Goal: Task Accomplishment & Management: Manage account settings

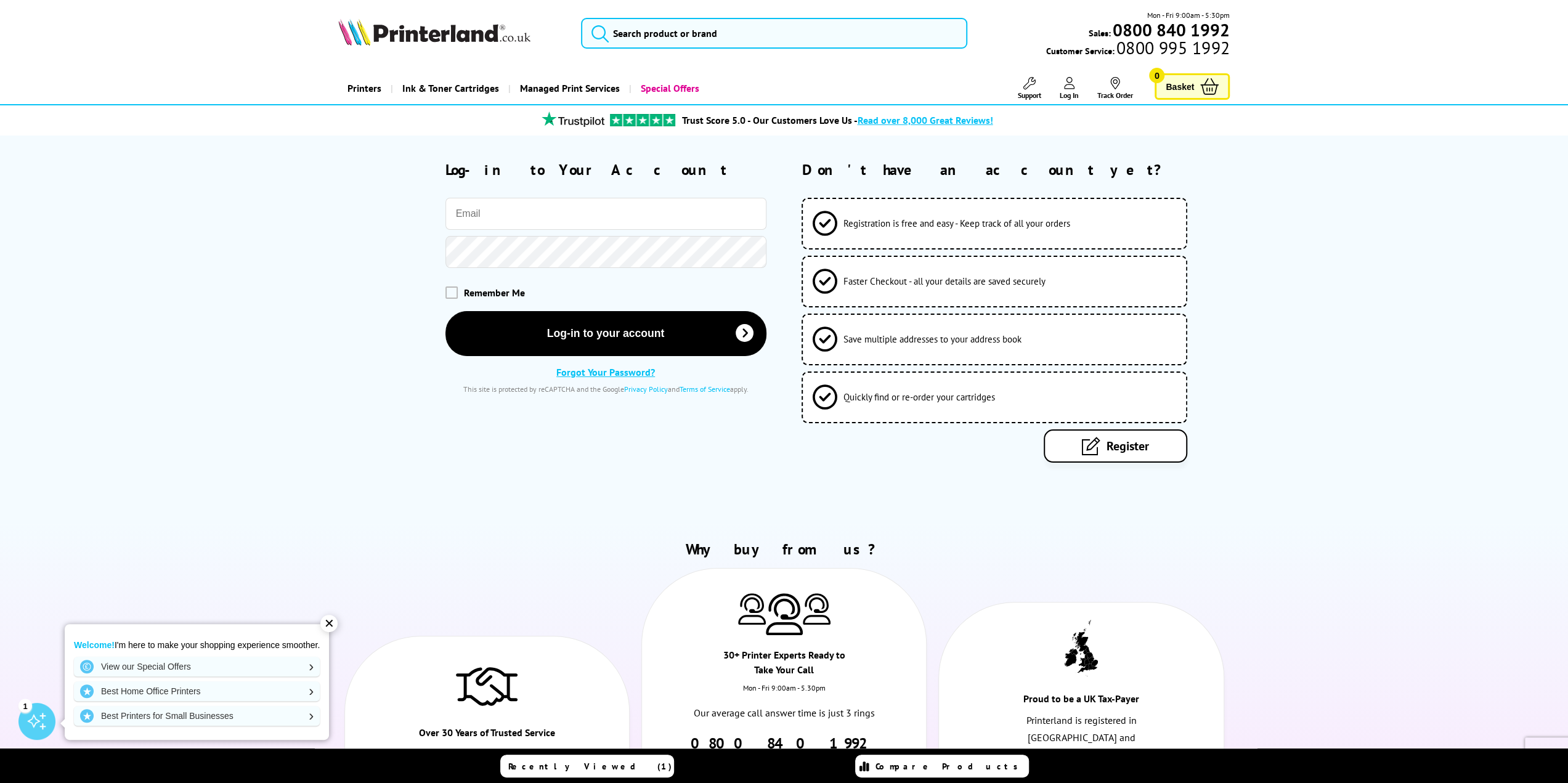
click at [546, 224] on input "email" at bounding box center [605, 214] width 321 height 32
type input "[EMAIL_ADDRESS][DOMAIN_NAME]"
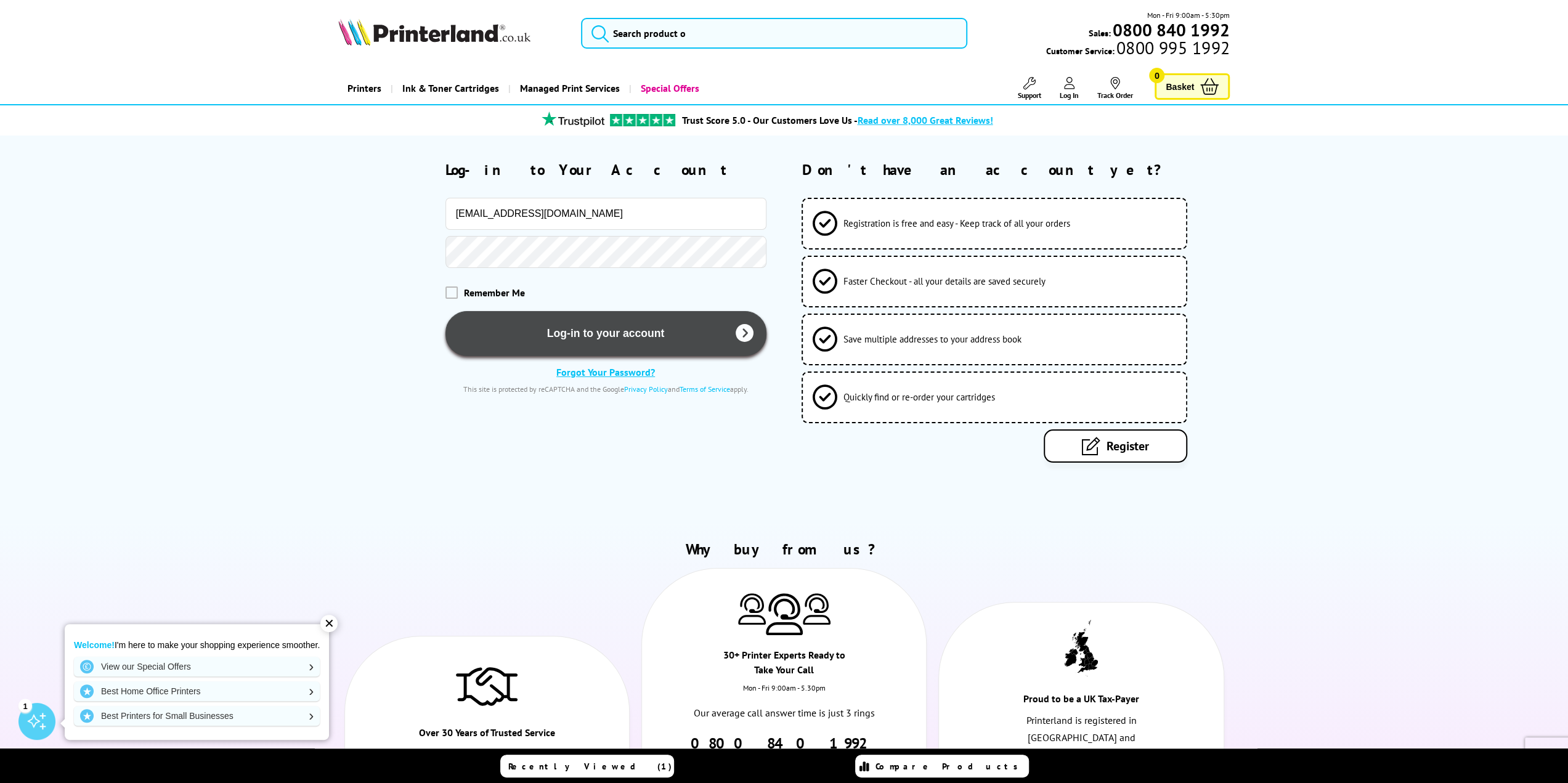
click at [554, 313] on button "Log-in to your account" at bounding box center [605, 333] width 321 height 45
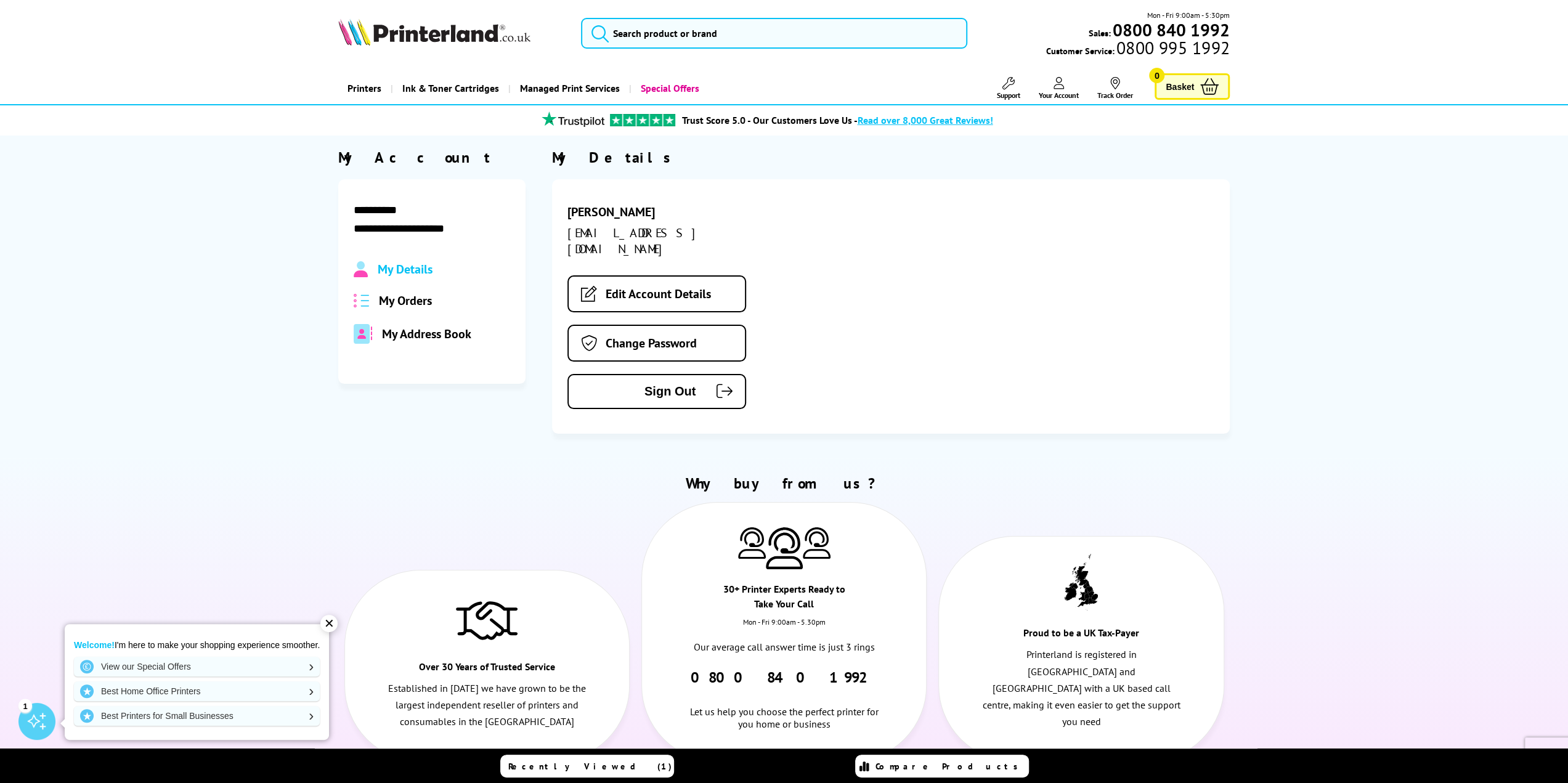
click at [405, 306] on span "My Orders" at bounding box center [405, 301] width 53 height 16
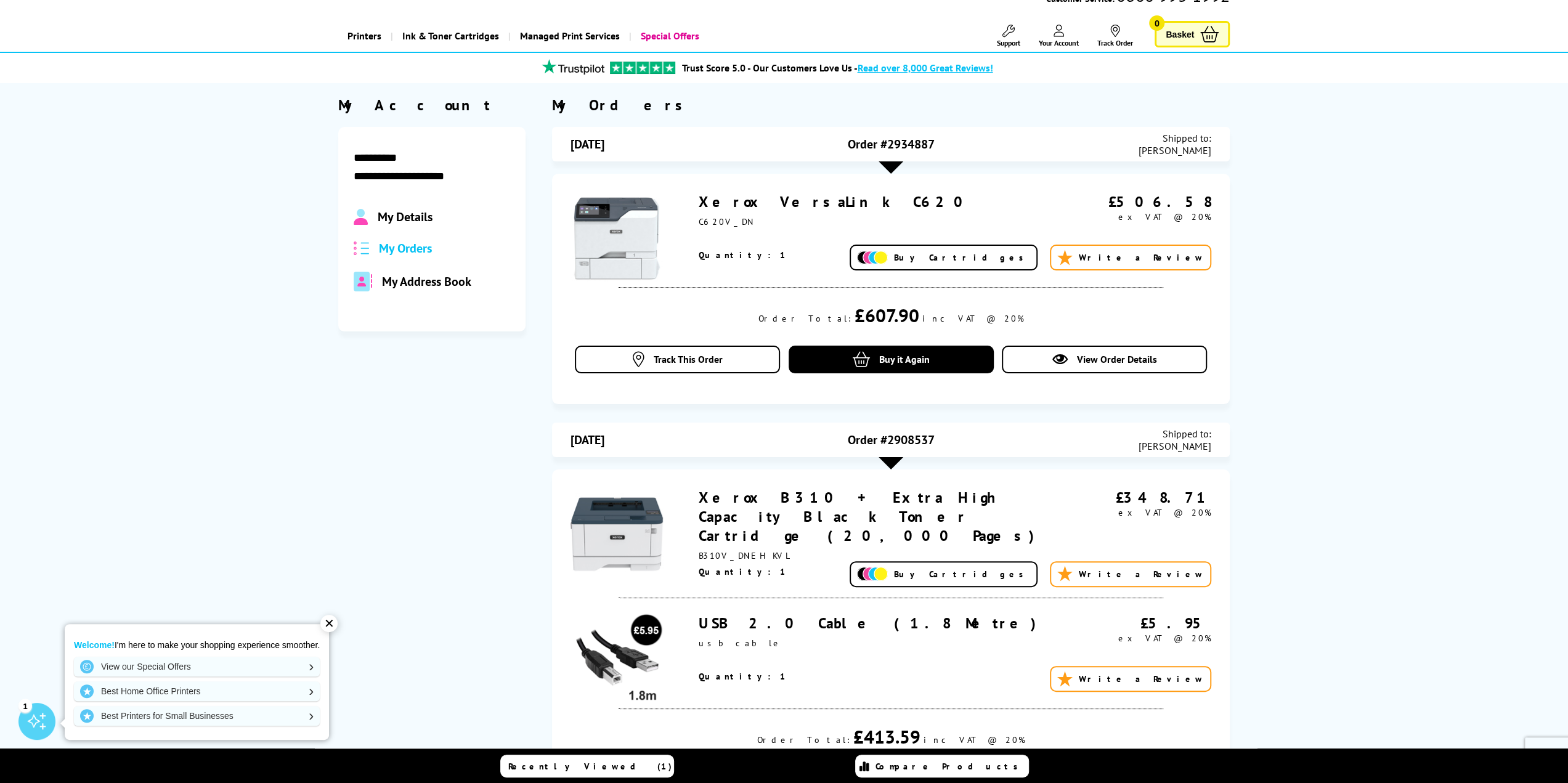
scroll to position [61, 0]
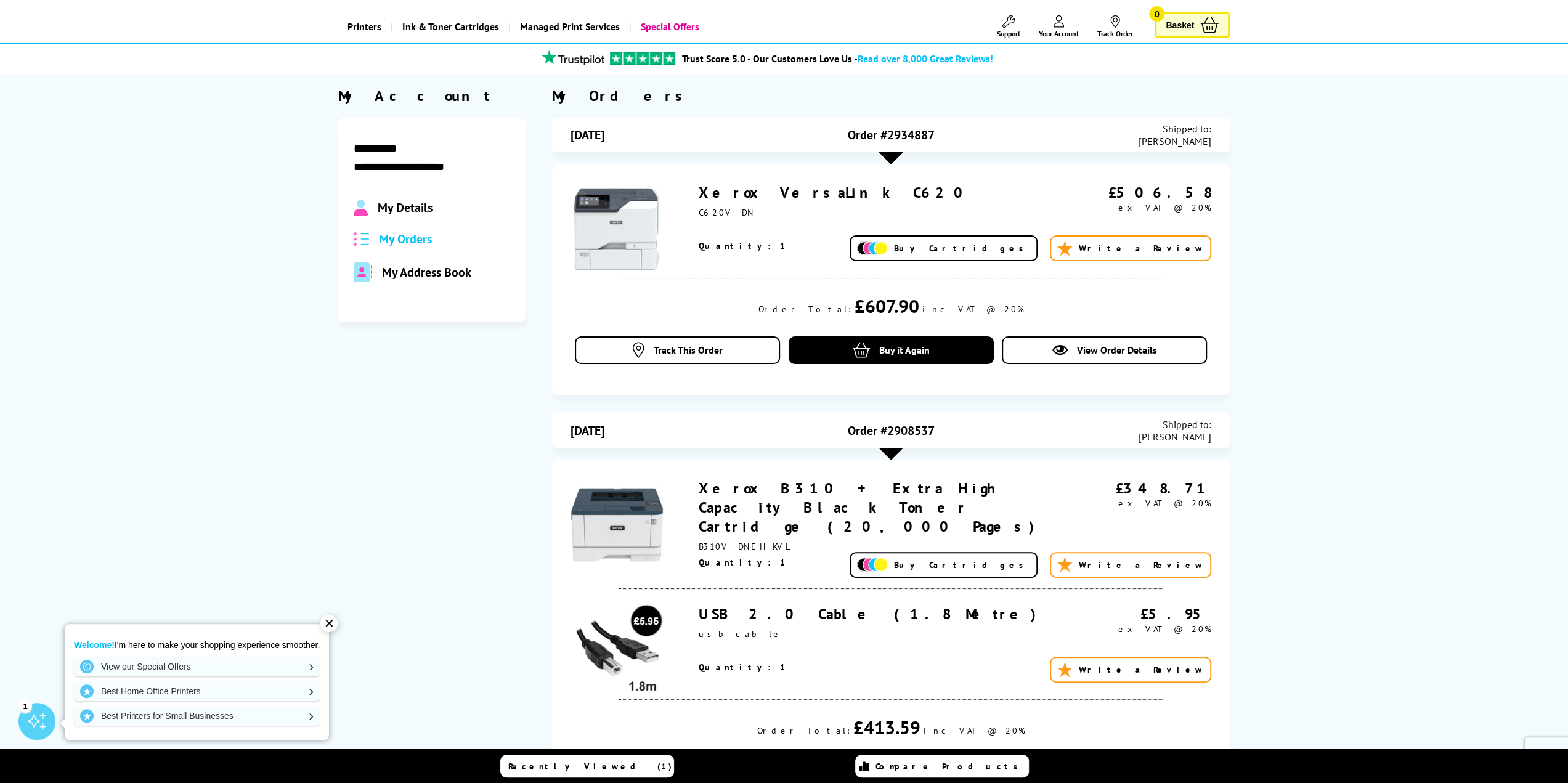
click at [893, 450] on div at bounding box center [890, 454] width 24 height 13
